Goal: Transaction & Acquisition: Download file/media

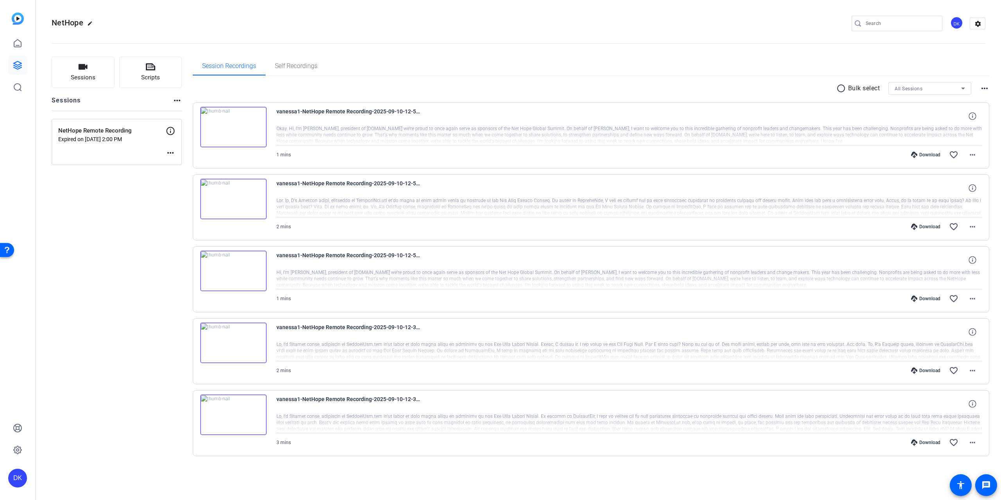
click at [840, 87] on mat-icon "radio_button_unchecked" at bounding box center [842, 88] width 12 height 9
click at [985, 90] on mat-icon "more_horiz" at bounding box center [983, 88] width 9 height 9
click at [780, 86] on div at bounding box center [500, 250] width 1001 height 500
click at [848, 87] on icon at bounding box center [848, 87] width 3 height 3
click at [972, 154] on mat-icon "more_horiz" at bounding box center [971, 154] width 9 height 9
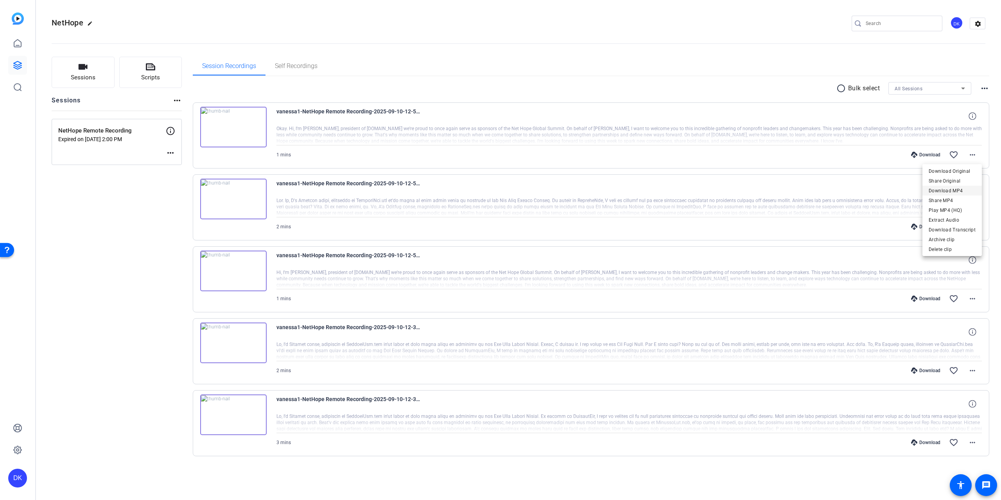
click at [950, 189] on span "Download MP4" at bounding box center [951, 190] width 47 height 9
click at [972, 226] on mat-icon "more_horiz" at bounding box center [971, 226] width 9 height 9
click at [946, 260] on span "Download MP4" at bounding box center [951, 262] width 47 height 9
click at [971, 298] on mat-icon "more_horiz" at bounding box center [971, 298] width 9 height 9
click at [941, 335] on span "Download MP4" at bounding box center [951, 334] width 47 height 9
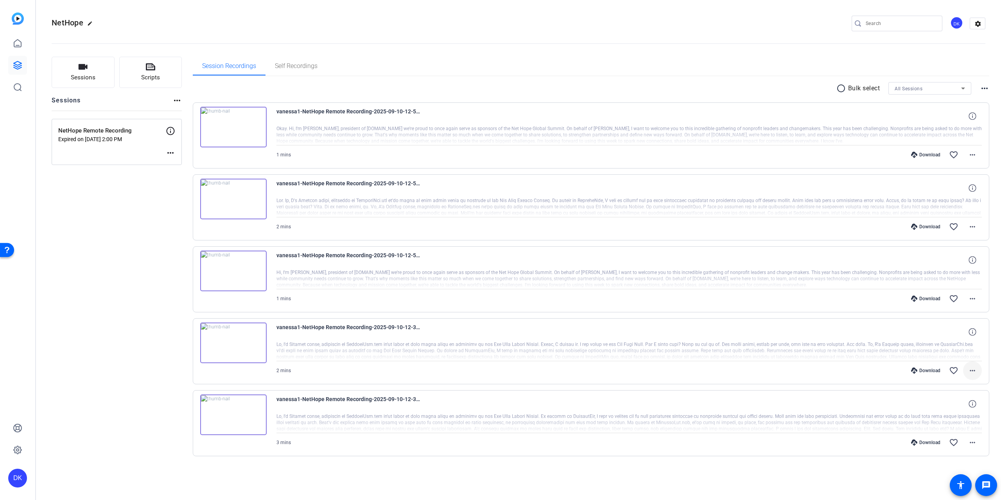
click at [972, 371] on mat-icon "more_horiz" at bounding box center [971, 370] width 9 height 9
click at [946, 403] on span "Download MP4" at bounding box center [951, 406] width 47 height 9
click at [972, 442] on mat-icon "more_horiz" at bounding box center [971, 442] width 9 height 9
click at [947, 368] on span "Download MP4" at bounding box center [951, 367] width 47 height 9
click at [372, 92] on div "radio_button_unchecked Bulk select All Sessions more_horiz" at bounding box center [591, 88] width 797 height 13
